Goal: Navigation & Orientation: Find specific page/section

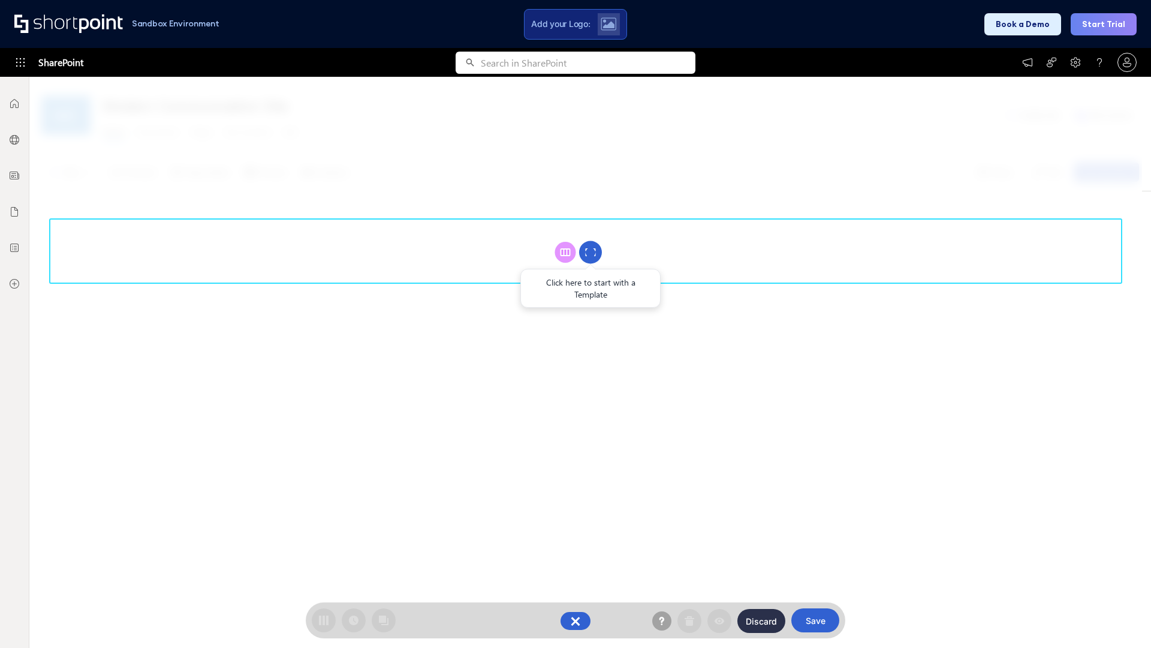
click at [591, 252] on circle at bounding box center [590, 252] width 23 height 23
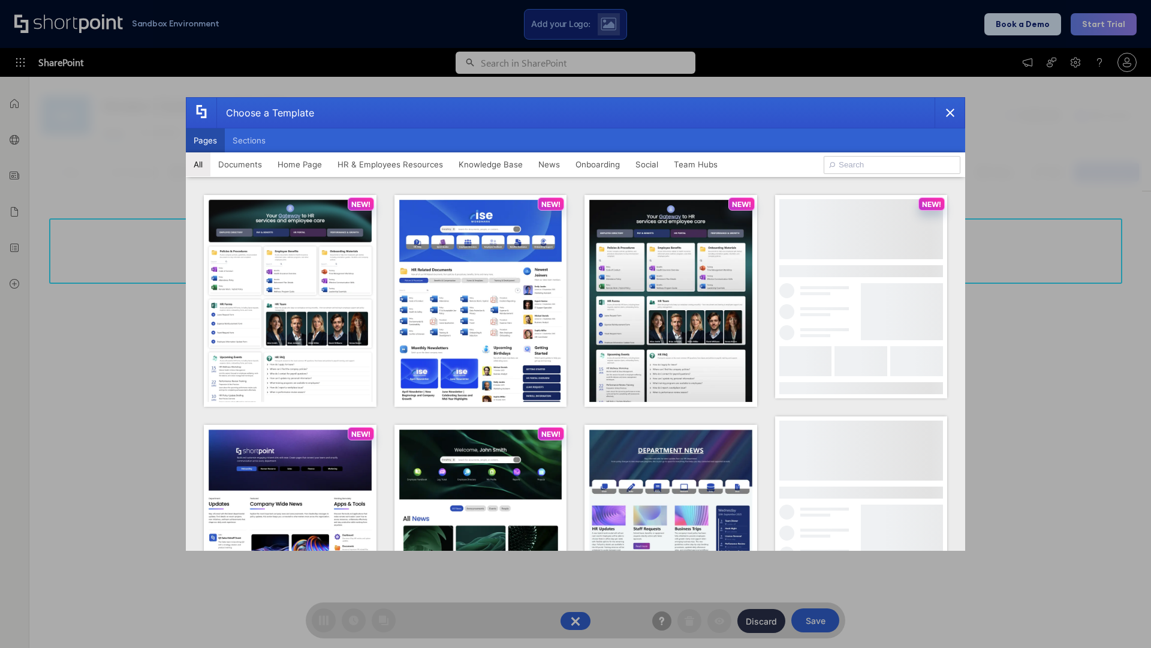
click at [205, 140] on button "Pages" at bounding box center [205, 140] width 39 height 24
type input "Documents 3"
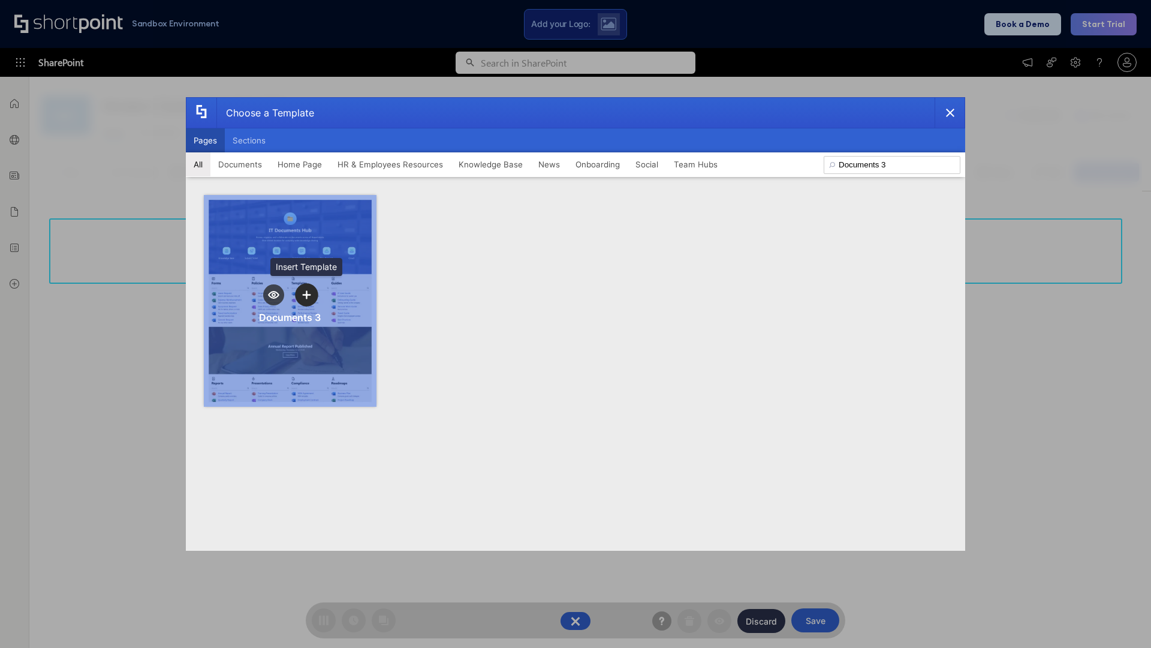
click at [306, 294] on icon "template selector" at bounding box center [306, 294] width 8 height 8
